Goal: Task Accomplishment & Management: Manage account settings

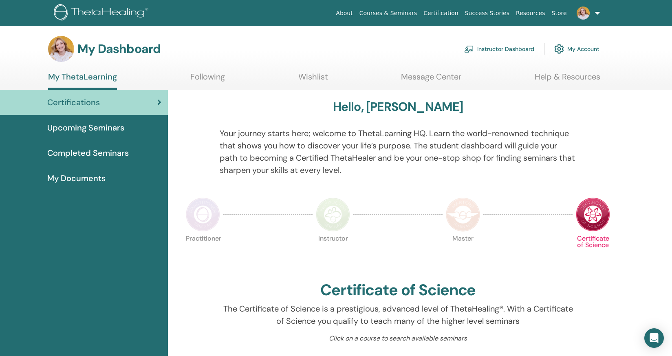
click at [515, 48] on link "Instructor Dashboard" at bounding box center [499, 49] width 70 height 18
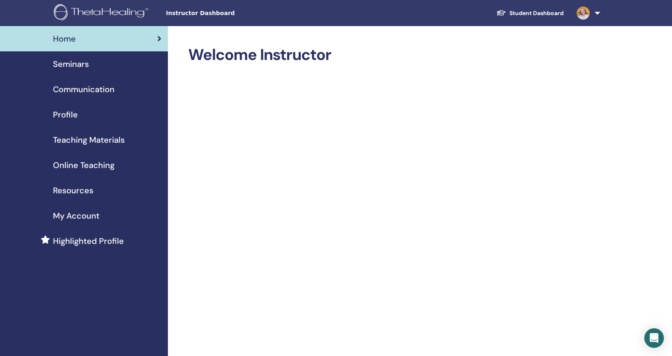
click at [66, 62] on span "Seminars" at bounding box center [71, 64] width 36 height 12
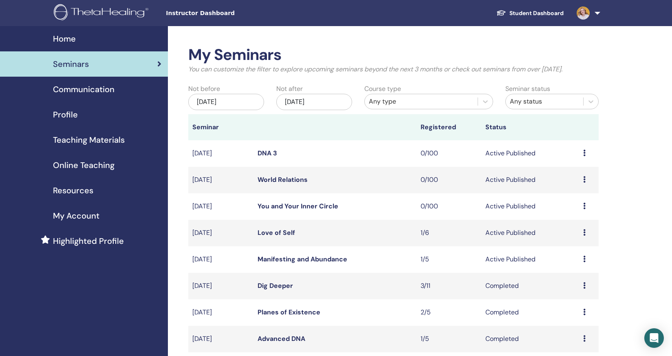
click at [586, 258] on div "Preview Edit Attendees Cancel" at bounding box center [588, 259] width 11 height 10
click at [569, 277] on link "Edit" at bounding box center [565, 277] width 12 height 9
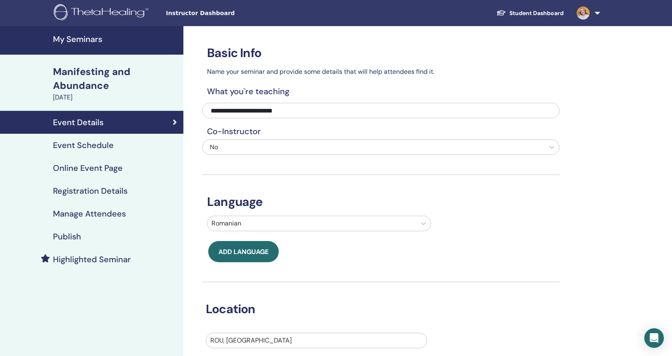
click at [96, 213] on h4 "Manage Attendees" at bounding box center [89, 214] width 73 height 10
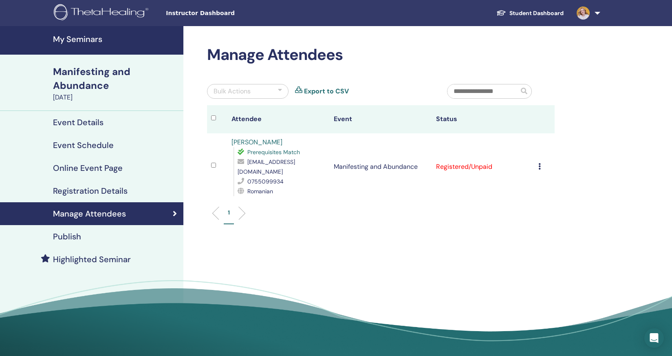
click at [90, 191] on h4 "Registration Details" at bounding box center [90, 191] width 75 height 10
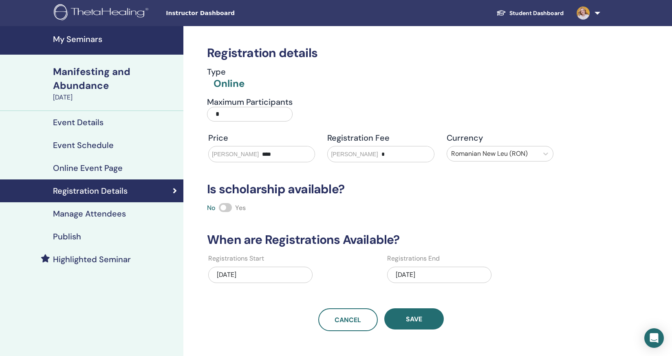
click at [413, 273] on div "08/03/2025" at bounding box center [439, 274] width 104 height 16
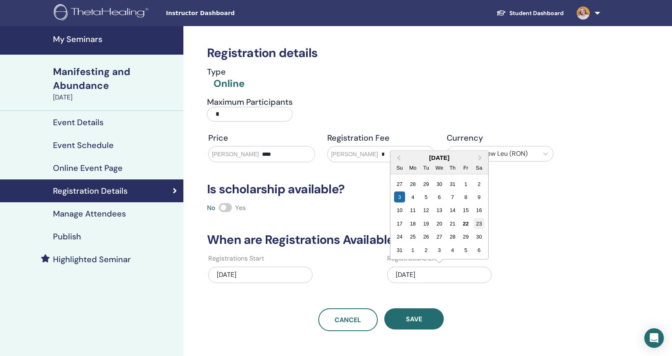
click at [479, 224] on div "23" at bounding box center [478, 223] width 11 height 11
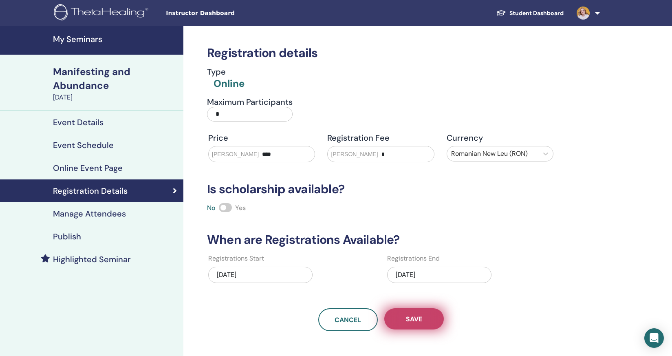
click at [408, 317] on span "Save" at bounding box center [414, 318] width 16 height 9
click at [410, 314] on span "Save" at bounding box center [414, 318] width 16 height 9
